Goal: Information Seeking & Learning: Find specific fact

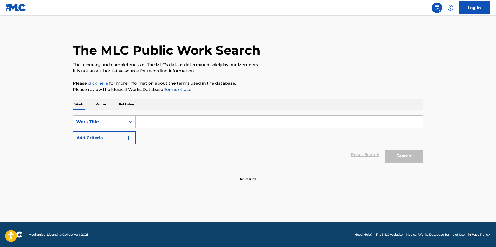
click at [168, 121] on input "Search Form" at bounding box center [280, 122] width 288 height 12
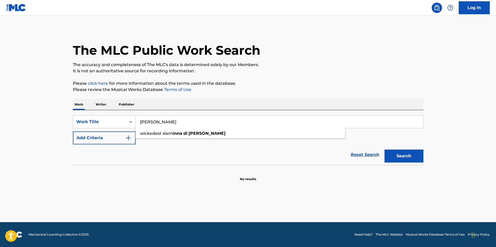
type input "[PERSON_NAME]"
click at [385, 150] on button "Search" at bounding box center [404, 156] width 39 height 13
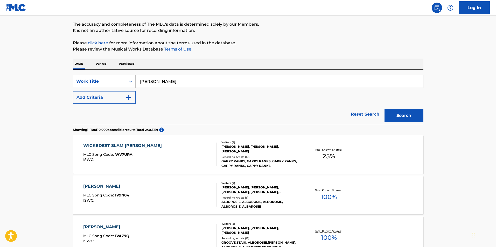
scroll to position [52, 0]
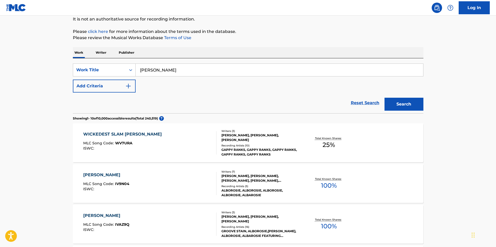
click at [328, 185] on span "100 %" at bounding box center [329, 185] width 16 height 9
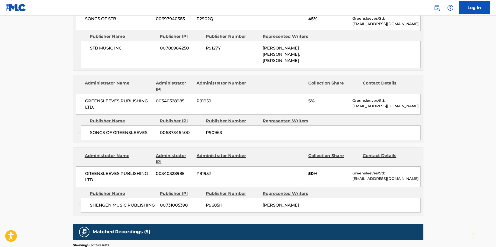
scroll to position [285, 0]
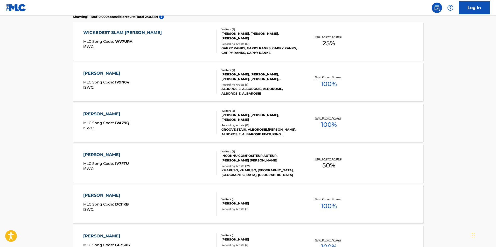
scroll to position [156, 0]
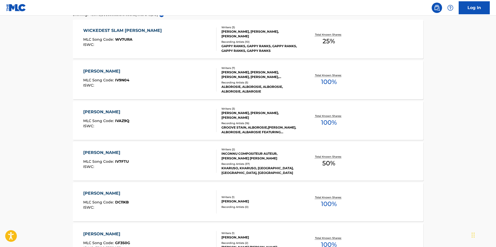
click at [104, 111] on div "[PERSON_NAME]" at bounding box center [106, 112] width 46 height 6
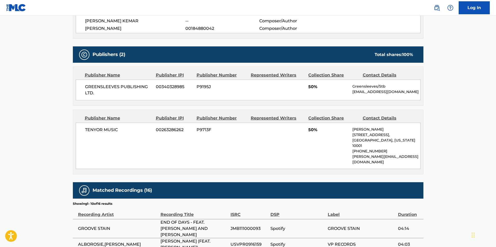
scroll to position [260, 0]
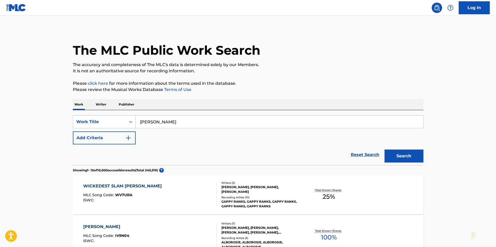
click at [187, 119] on input "[PERSON_NAME]" at bounding box center [280, 122] width 288 height 12
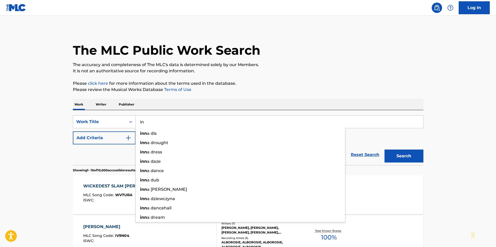
type input "i"
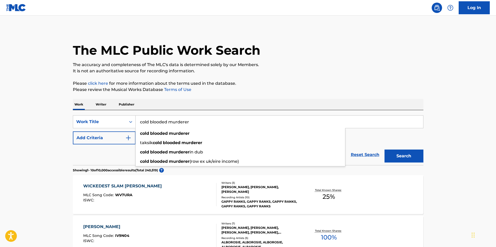
type input "cold blooded murderer"
click at [385, 150] on button "Search" at bounding box center [404, 156] width 39 height 13
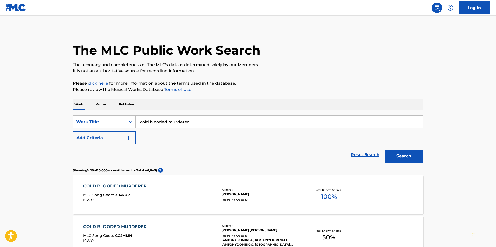
click at [115, 188] on div "COLD BLOODED MURDERER" at bounding box center [116, 186] width 66 height 6
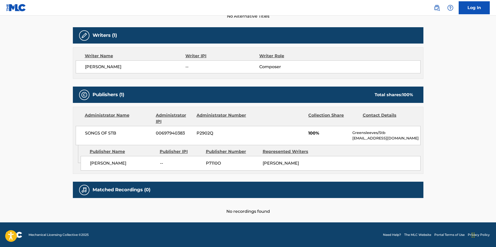
scroll to position [156, 0]
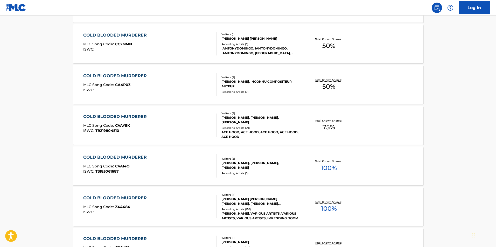
scroll to position [208, 0]
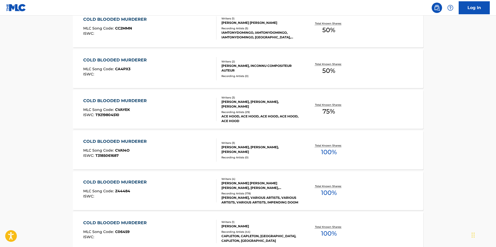
click at [126, 141] on div "COLD BLOODED MURDERER" at bounding box center [116, 142] width 66 height 6
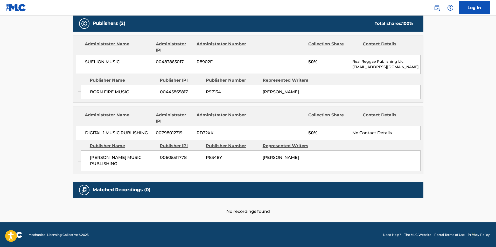
scroll to position [238, 0]
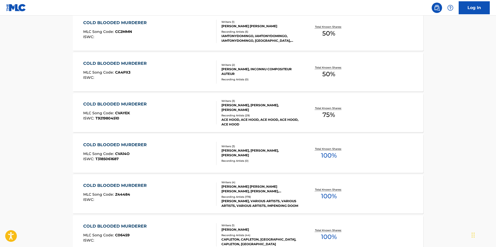
scroll to position [195, 0]
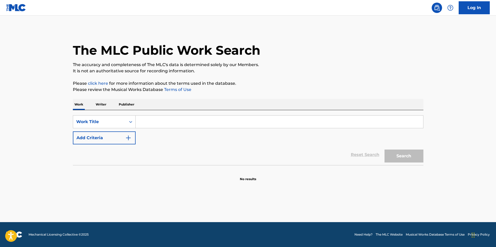
click at [198, 120] on input "Search Form" at bounding box center [280, 122] width 288 height 12
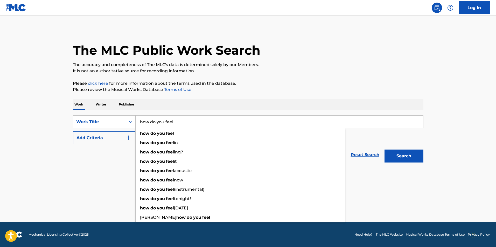
type input "how do you feel"
click at [128, 136] on img "Search Form" at bounding box center [128, 138] width 6 height 6
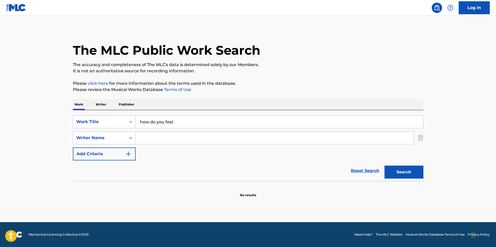
click at [153, 139] on input "Search Form" at bounding box center [275, 138] width 278 height 12
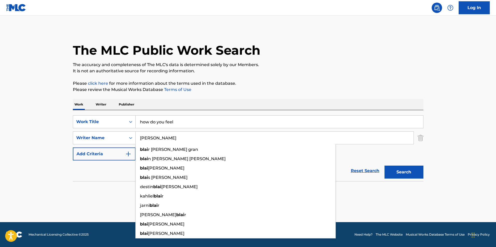
type input "[PERSON_NAME]"
click at [385, 166] on button "Search" at bounding box center [404, 172] width 39 height 13
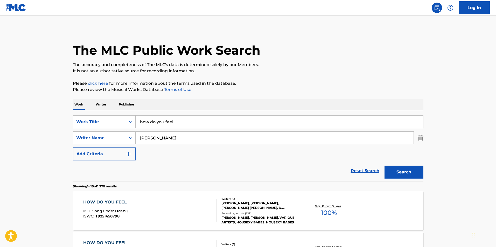
click at [407, 171] on button "Search" at bounding box center [404, 172] width 39 height 13
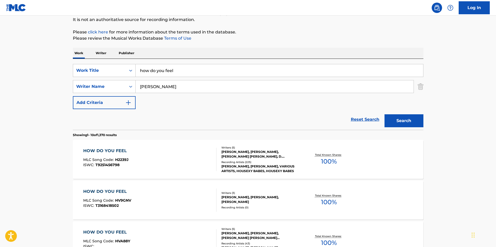
scroll to position [52, 0]
click at [99, 148] on div "HOW DO YOU FEEL" at bounding box center [106, 150] width 46 height 6
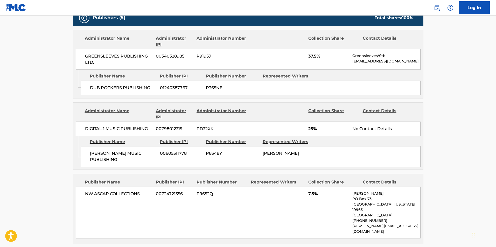
scroll to position [311, 0]
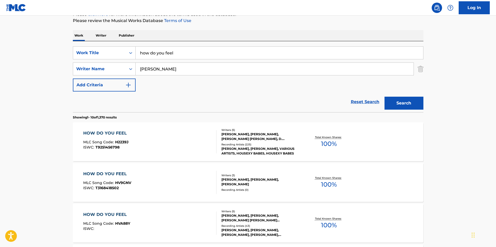
scroll to position [78, 0]
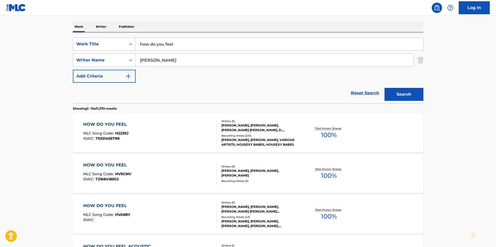
click at [114, 163] on div "HOW DO YOU FEEL" at bounding box center [107, 165] width 48 height 6
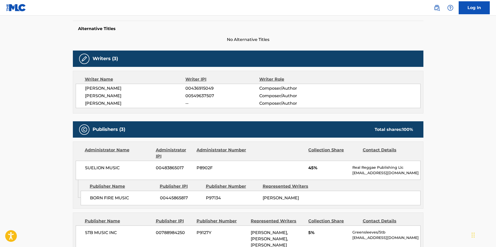
scroll to position [119, 0]
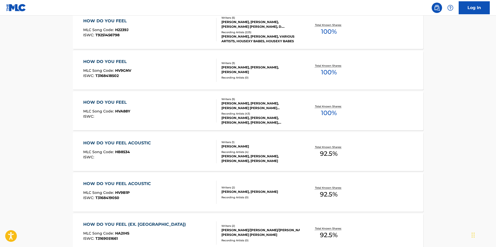
scroll to position [182, 0]
click at [135, 142] on div "HOW DO YOU FEEL ACOUSTIC" at bounding box center [118, 143] width 70 height 6
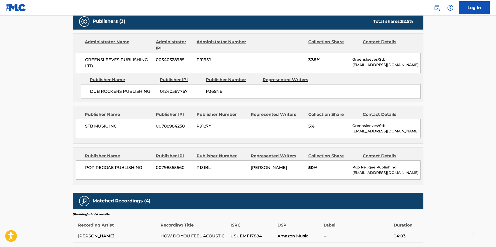
scroll to position [208, 0]
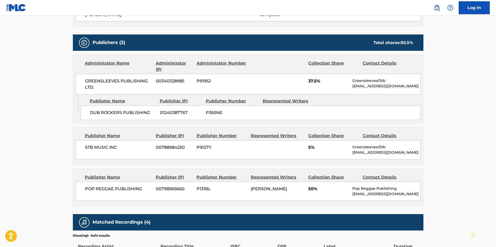
scroll to position [211, 0]
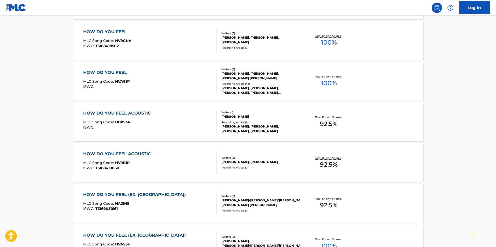
click at [113, 155] on div "HOW DO YOU FEEL ACOUSTIC" at bounding box center [118, 154] width 70 height 6
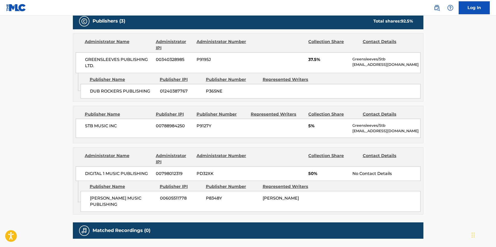
scroll to position [234, 0]
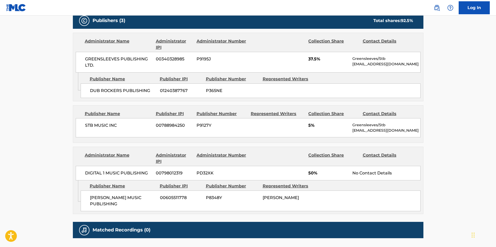
click at [454, 123] on main "< Back to public search results Copy work link HOW DO YOU FEEL ACOUSTIC Work De…" at bounding box center [248, 22] width 496 height 481
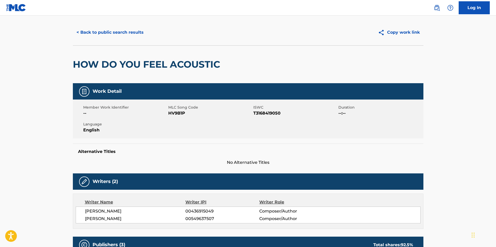
scroll to position [0, 0]
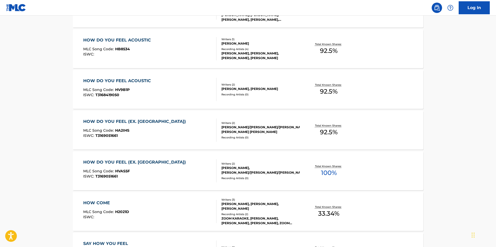
scroll to position [293, 0]
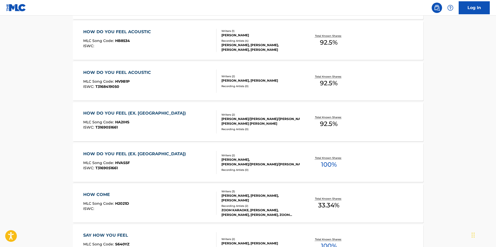
click at [119, 154] on div "HOW DO YOU FEEL (EX. NORTH AMERICA)" at bounding box center [135, 154] width 105 height 6
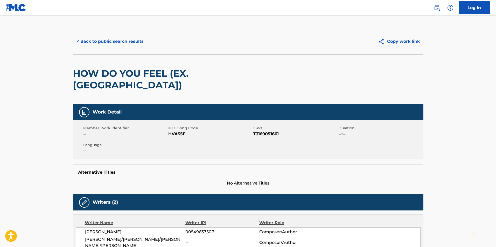
scroll to position [322, 0]
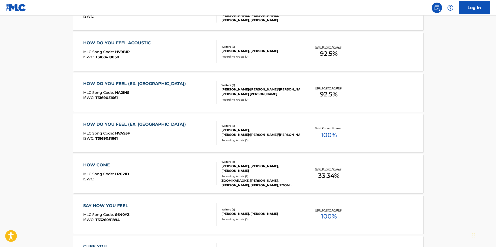
click at [118, 81] on div "HOW DO YOU FEEL (EX. NORTH AMERICA)" at bounding box center [135, 84] width 105 height 6
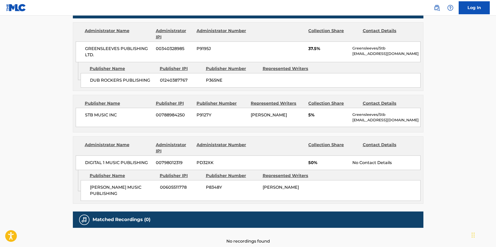
scroll to position [282, 0]
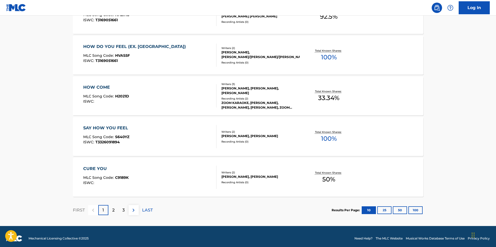
scroll to position [404, 0]
